Goal: Navigation & Orientation: Understand site structure

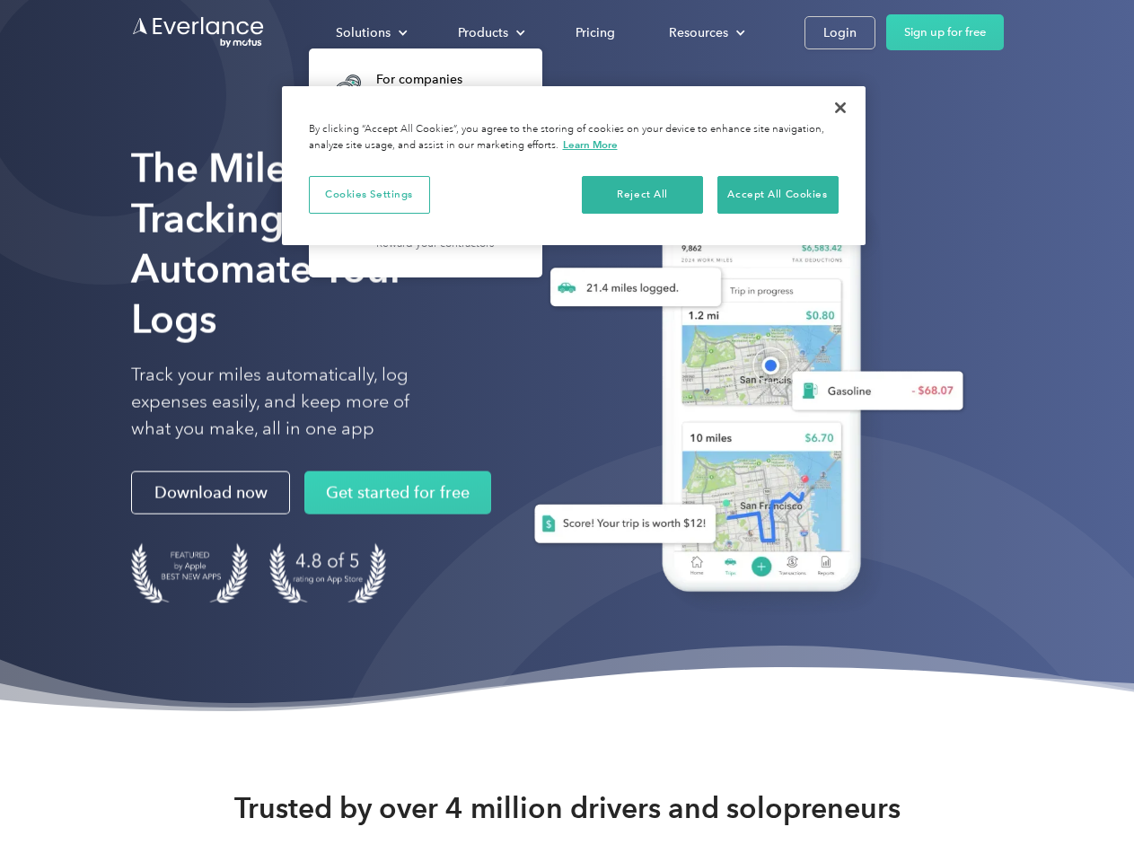
click at [371, 32] on div "Solutions" at bounding box center [363, 33] width 55 height 22
click at [490, 32] on div "Products" at bounding box center [483, 33] width 50 height 22
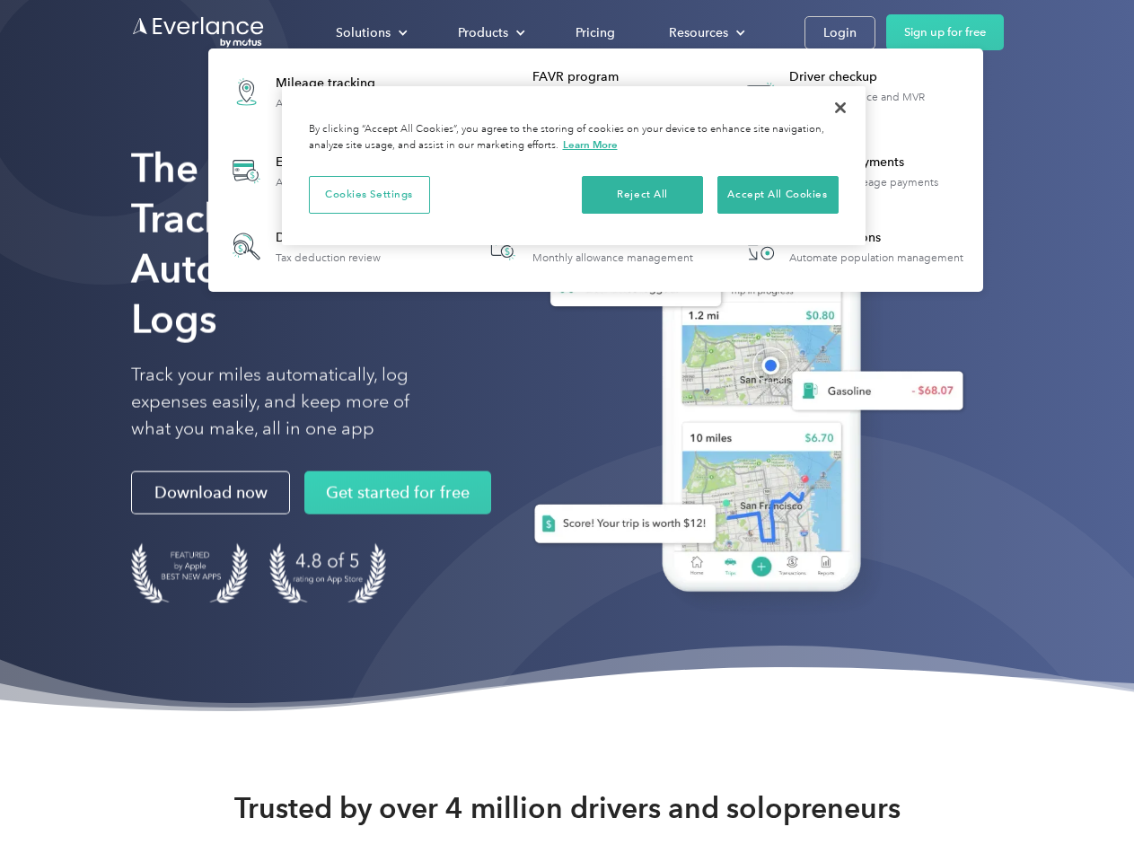
click at [705, 32] on div "Resources" at bounding box center [698, 33] width 59 height 22
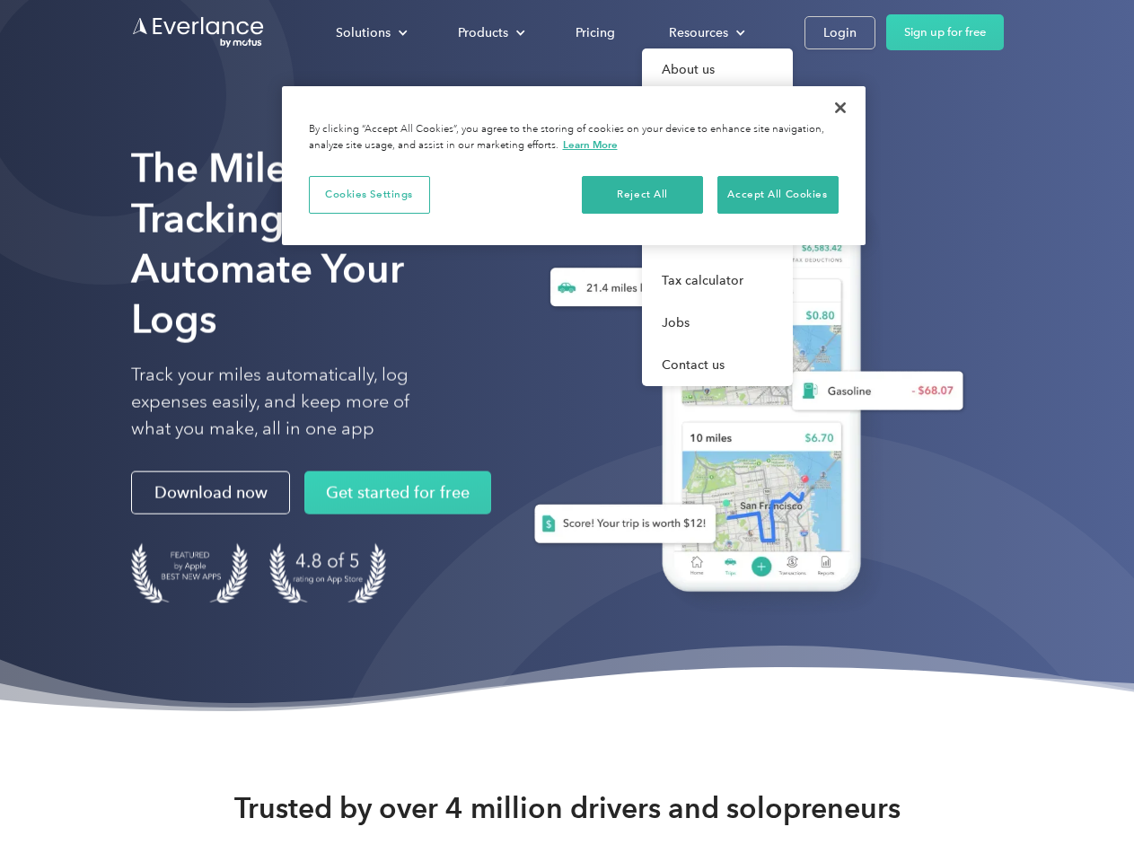
click at [369, 194] on button "Cookies Settings" at bounding box center [369, 195] width 121 height 38
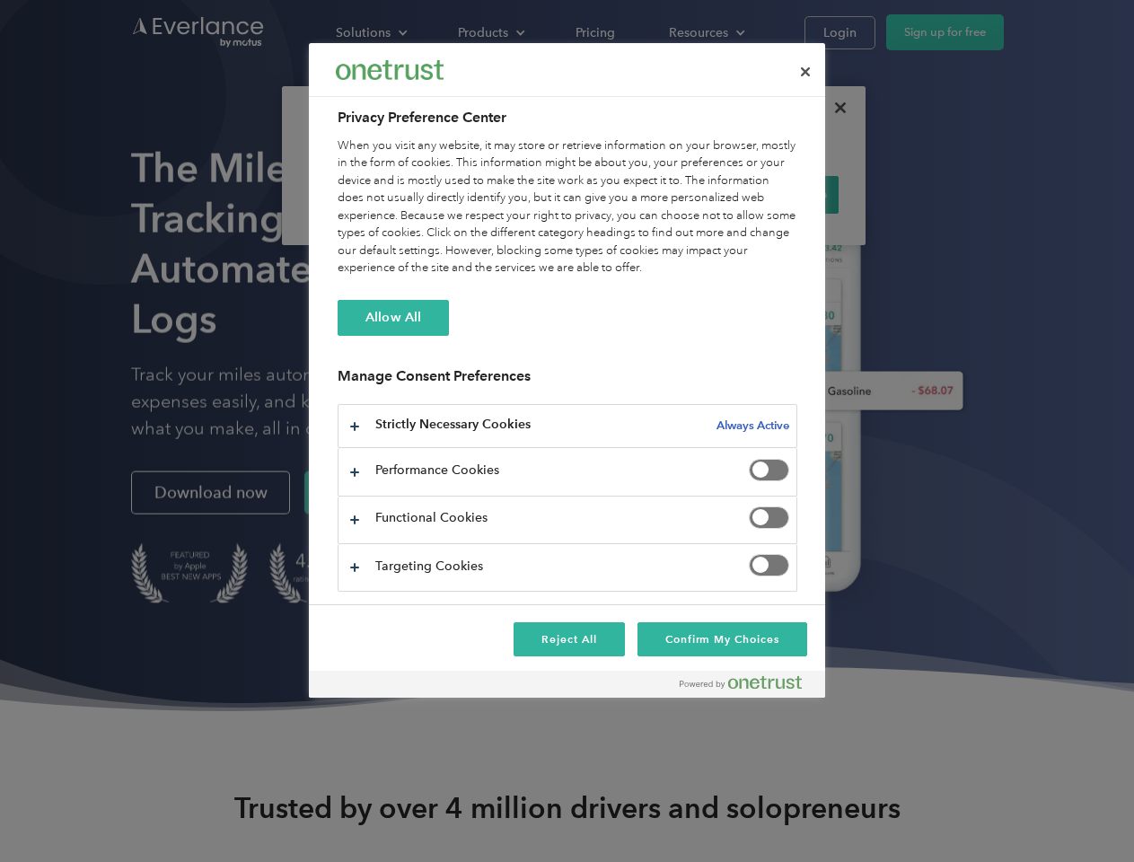
click at [643, 194] on div "When you visit any website, it may store or retrieve information on your browse…" at bounding box center [568, 207] width 460 height 140
click at [778, 194] on div "When you visit any website, it may store or retrieve information on your browse…" at bounding box center [568, 207] width 460 height 140
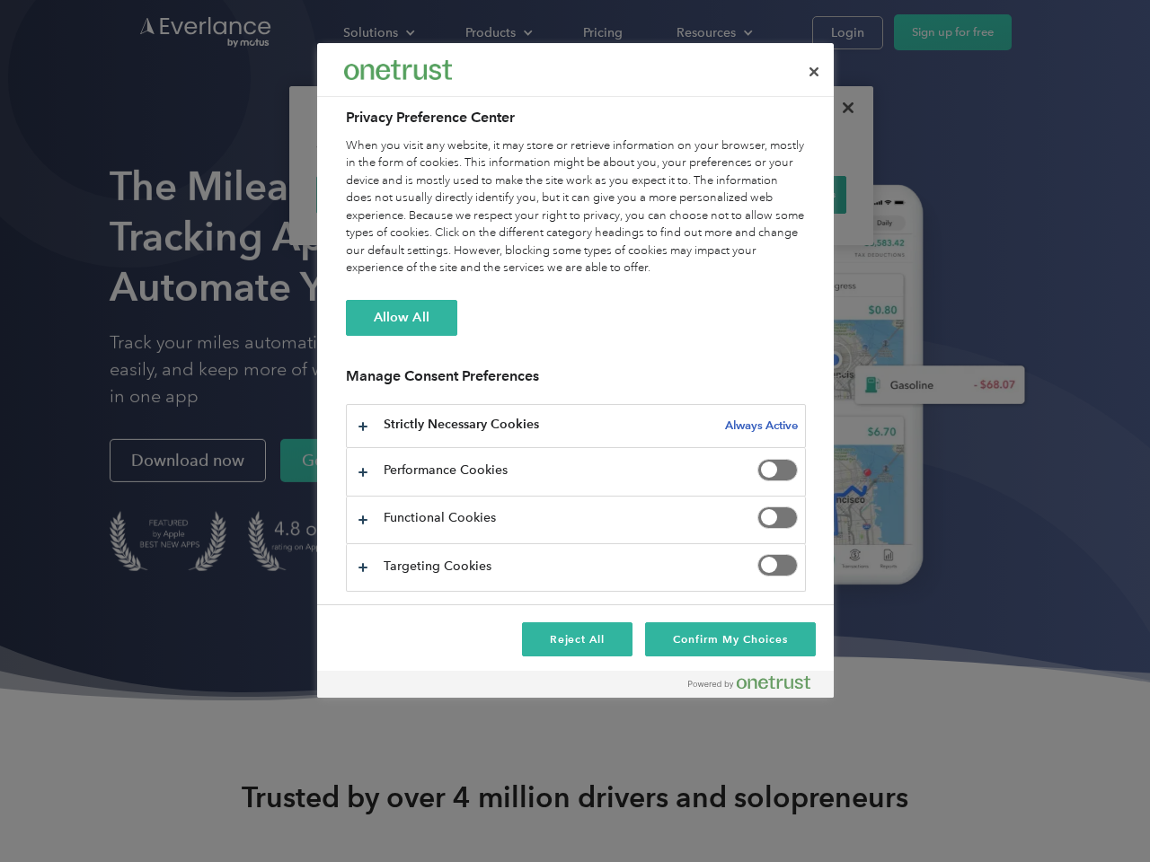
click at [841, 108] on div at bounding box center [575, 431] width 1150 height 862
